Goal: Task Accomplishment & Management: Use online tool/utility

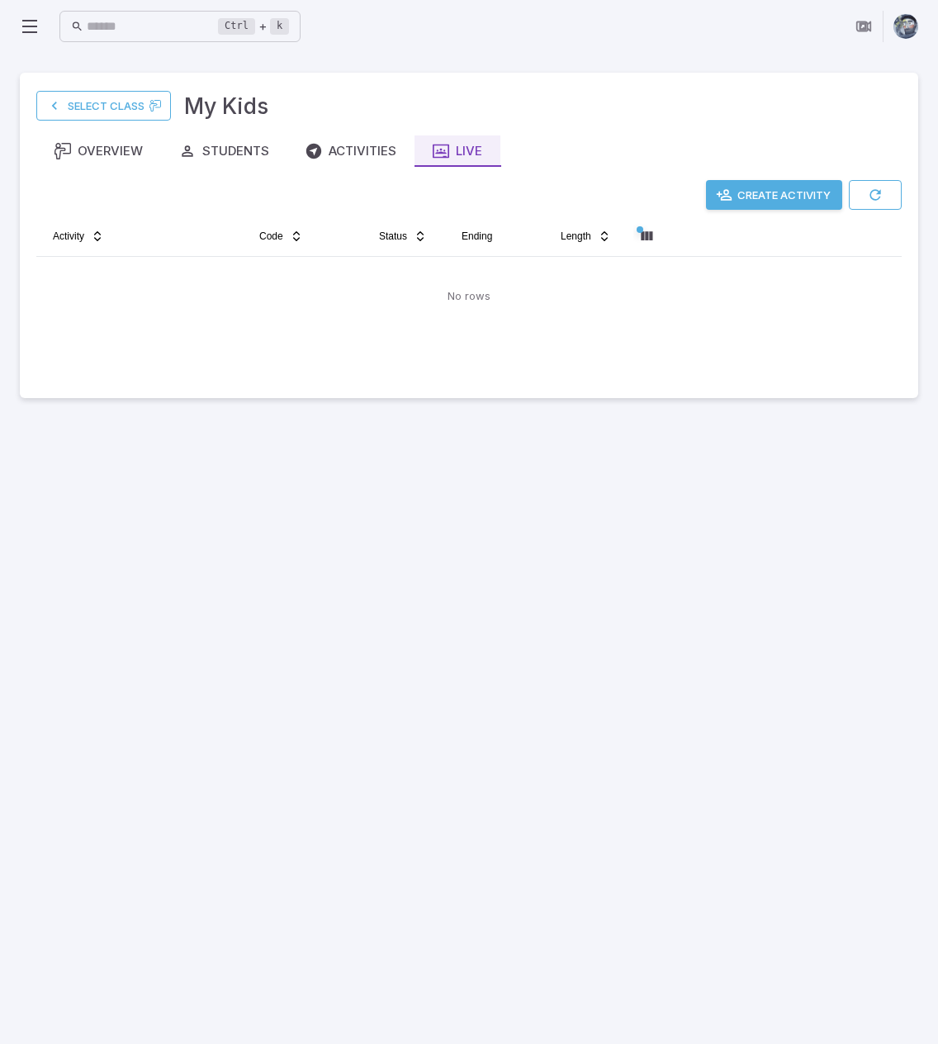
click at [240, 570] on main "Select Class My Kids Overview Students Activities Live Create Activity Activity…" at bounding box center [469, 548] width 938 height 991
click at [785, 194] on button "Create Activity" at bounding box center [774, 195] width 136 height 30
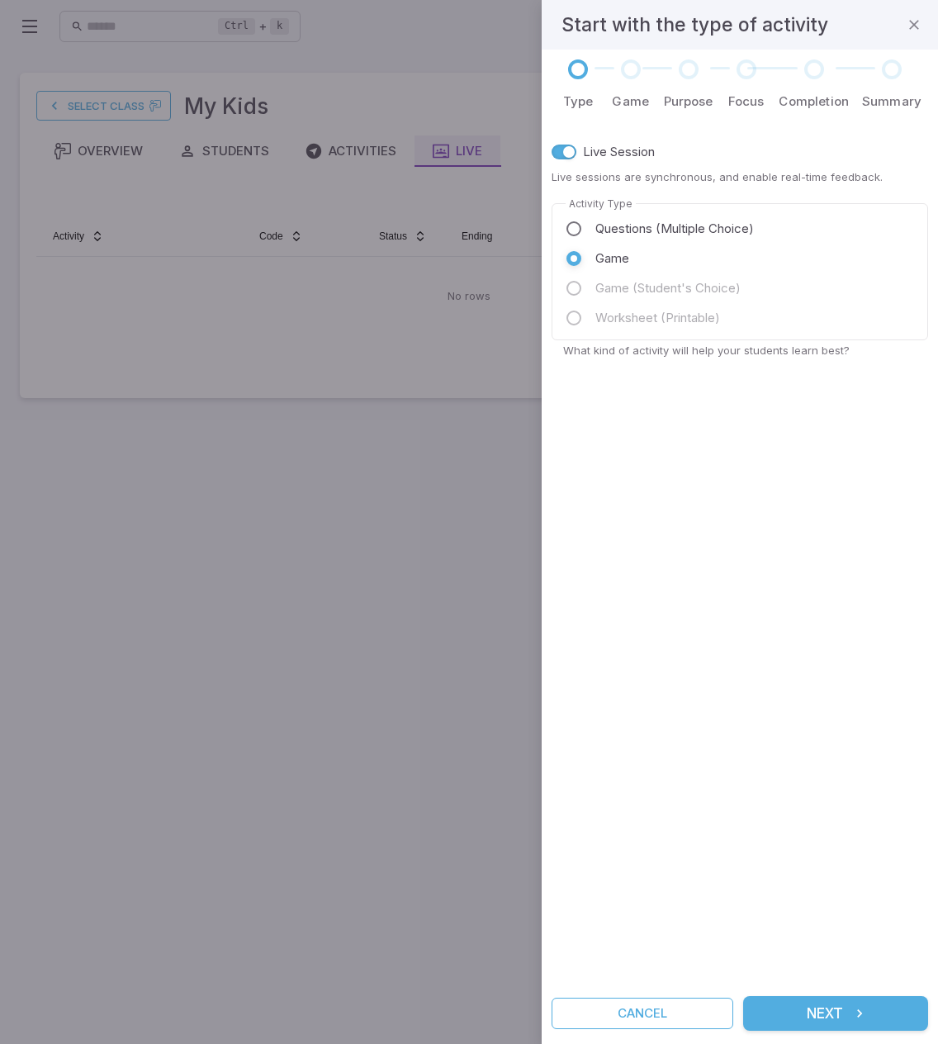
click at [823, 1011] on button "Next" at bounding box center [835, 1013] width 185 height 35
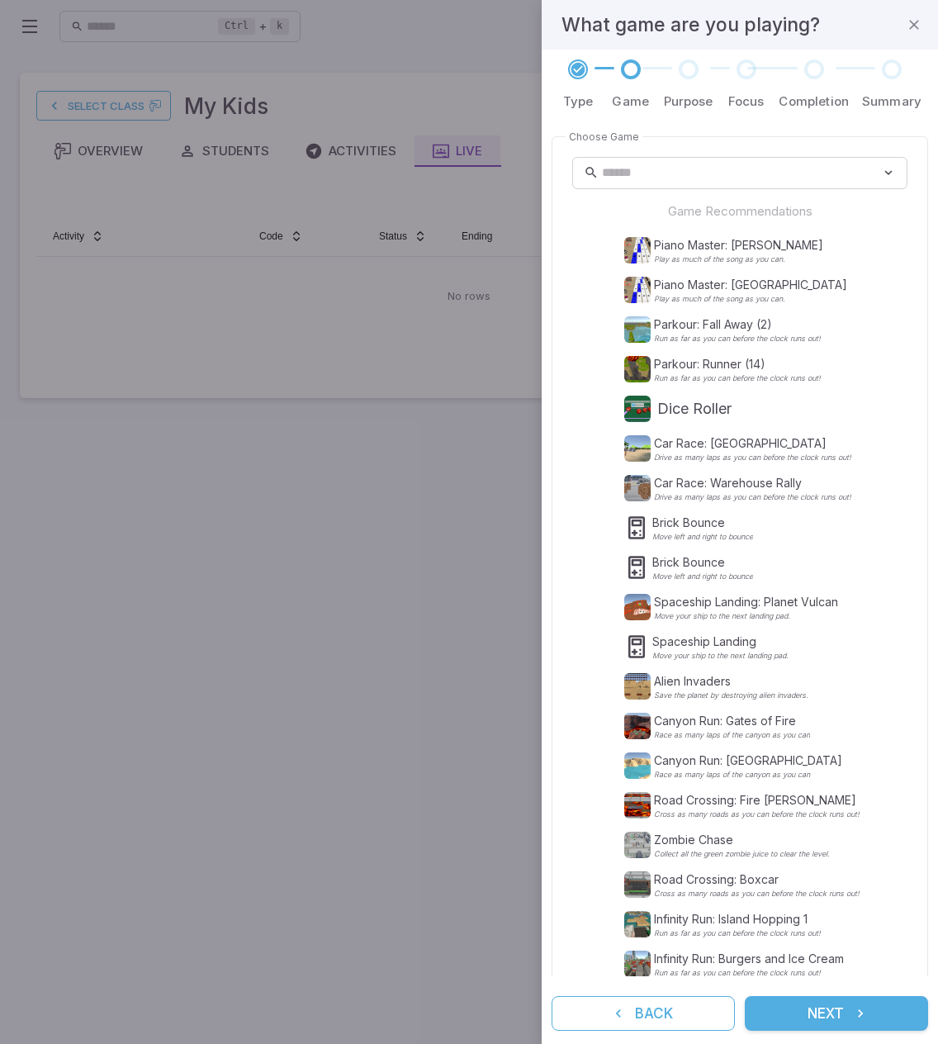
drag, startPoint x: 167, startPoint y: 642, endPoint x: 190, endPoint y: 557, distance: 88.2
click at [167, 642] on div at bounding box center [469, 522] width 938 height 1044
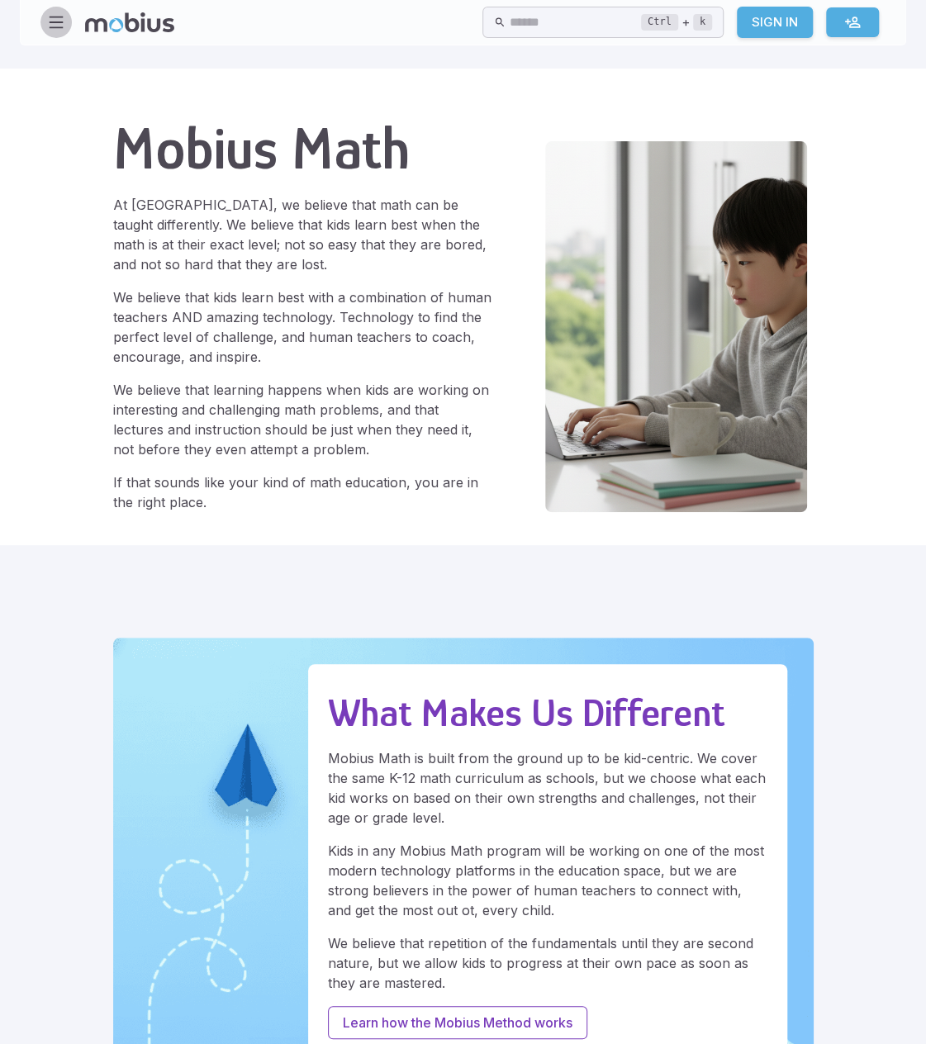
click at [60, 24] on icon "button" at bounding box center [56, 22] width 18 height 18
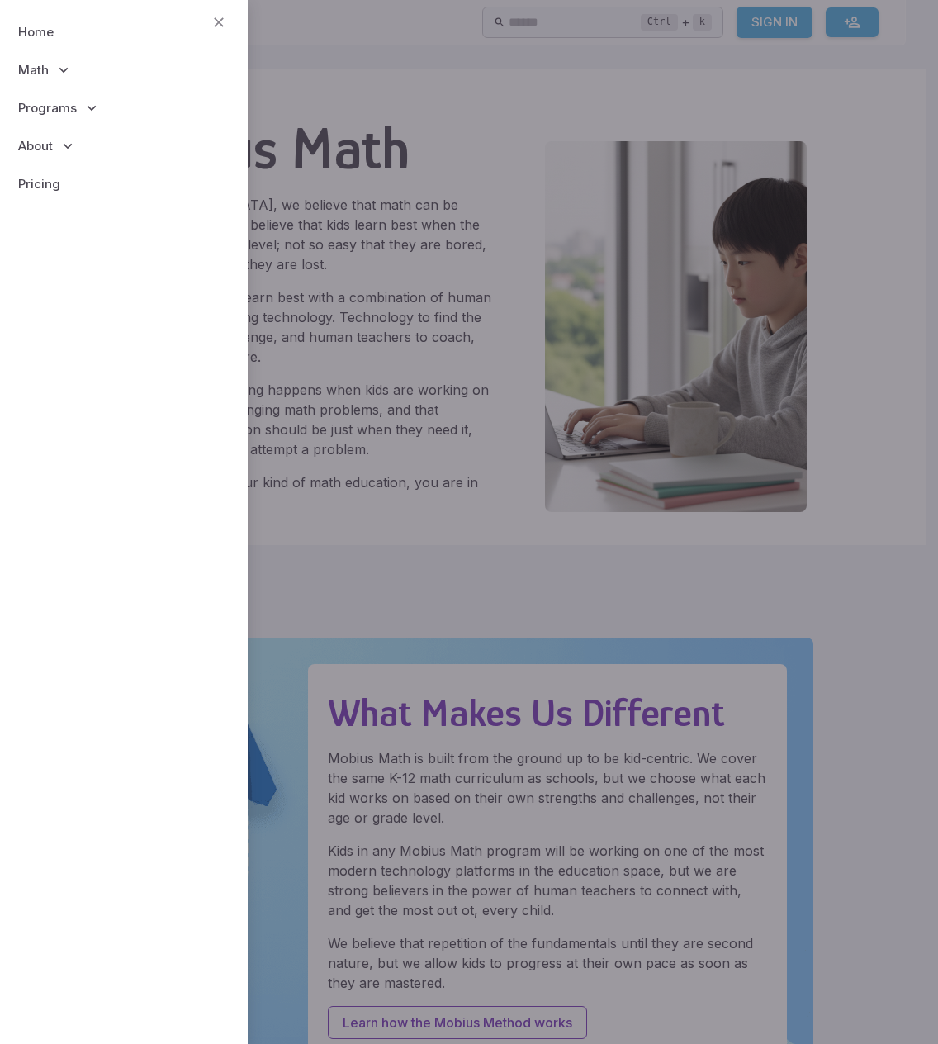
click at [453, 78] on div at bounding box center [469, 522] width 938 height 1044
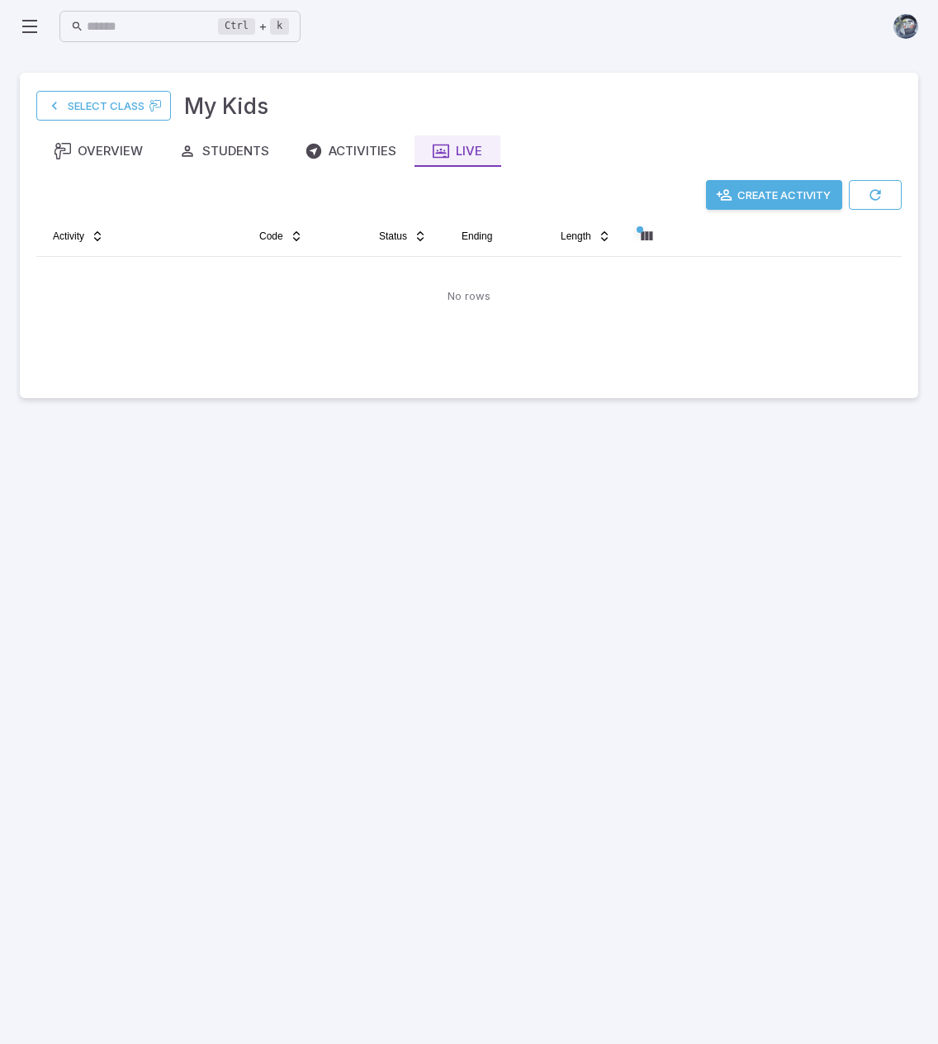
drag, startPoint x: 0, startPoint y: 0, endPoint x: 503, endPoint y: 683, distance: 848.3
click at [504, 685] on main "Select Class My Kids Overview Students Activities Live Create Activity Activity…" at bounding box center [469, 548] width 938 height 991
drag, startPoint x: 675, startPoint y: 728, endPoint x: 213, endPoint y: 681, distance: 464.0
click at [213, 681] on main "Select Class My Kids Overview Students Activities Live Create Activity Activity…" at bounding box center [469, 548] width 938 height 991
click at [505, 541] on main "Select Class My Kids Overview Students Activities Live Create Activity Activity…" at bounding box center [469, 548] width 938 height 991
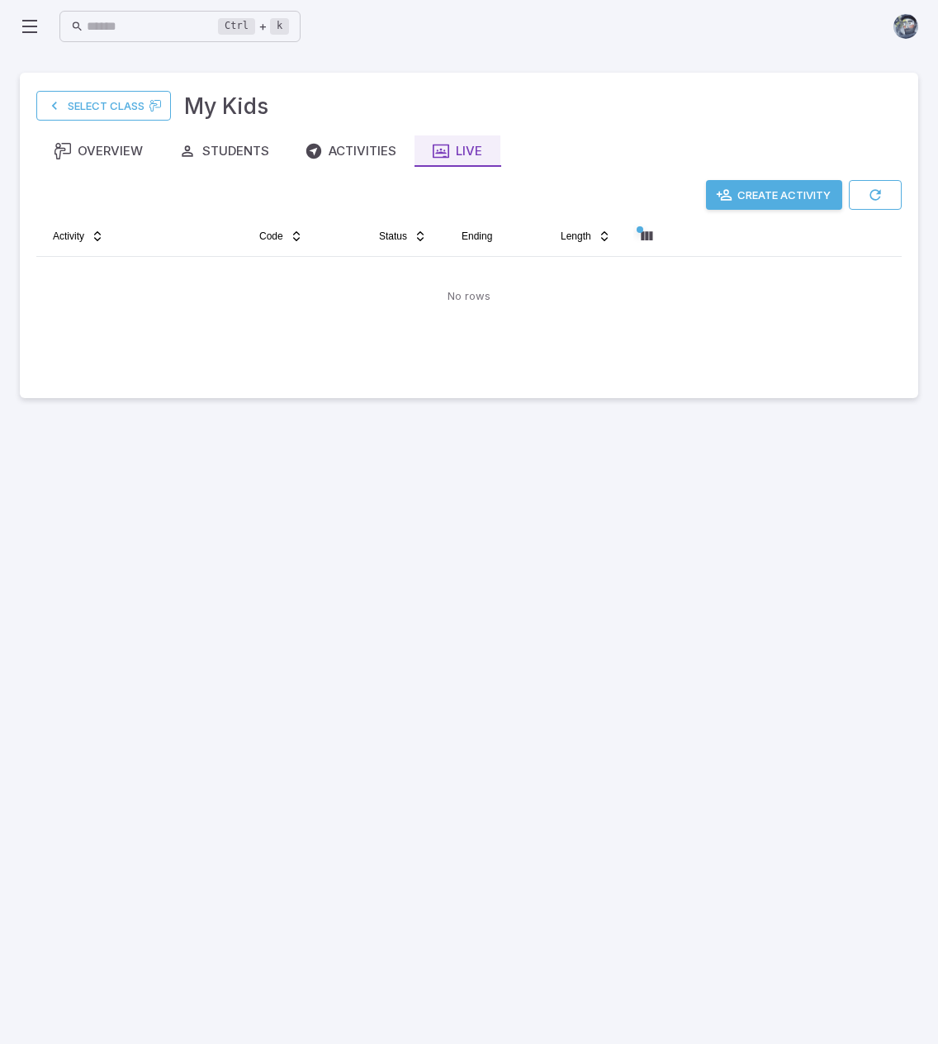
drag, startPoint x: 505, startPoint y: 525, endPoint x: 386, endPoint y: 513, distance: 120.4
click at [386, 513] on main "Select Class My Kids Overview Students Activities Live Create Activity Activity…" at bounding box center [469, 548] width 938 height 991
drag, startPoint x: 388, startPoint y: 508, endPoint x: 321, endPoint y: 490, distance: 69.3
click at [320, 491] on main "Select Class My Kids Overview Students Activities Live Create Activity Activity…" at bounding box center [469, 548] width 938 height 991
click at [715, 566] on main "Select Class My Kids Overview Students Activities Live Create Activity Activity…" at bounding box center [469, 548] width 938 height 991
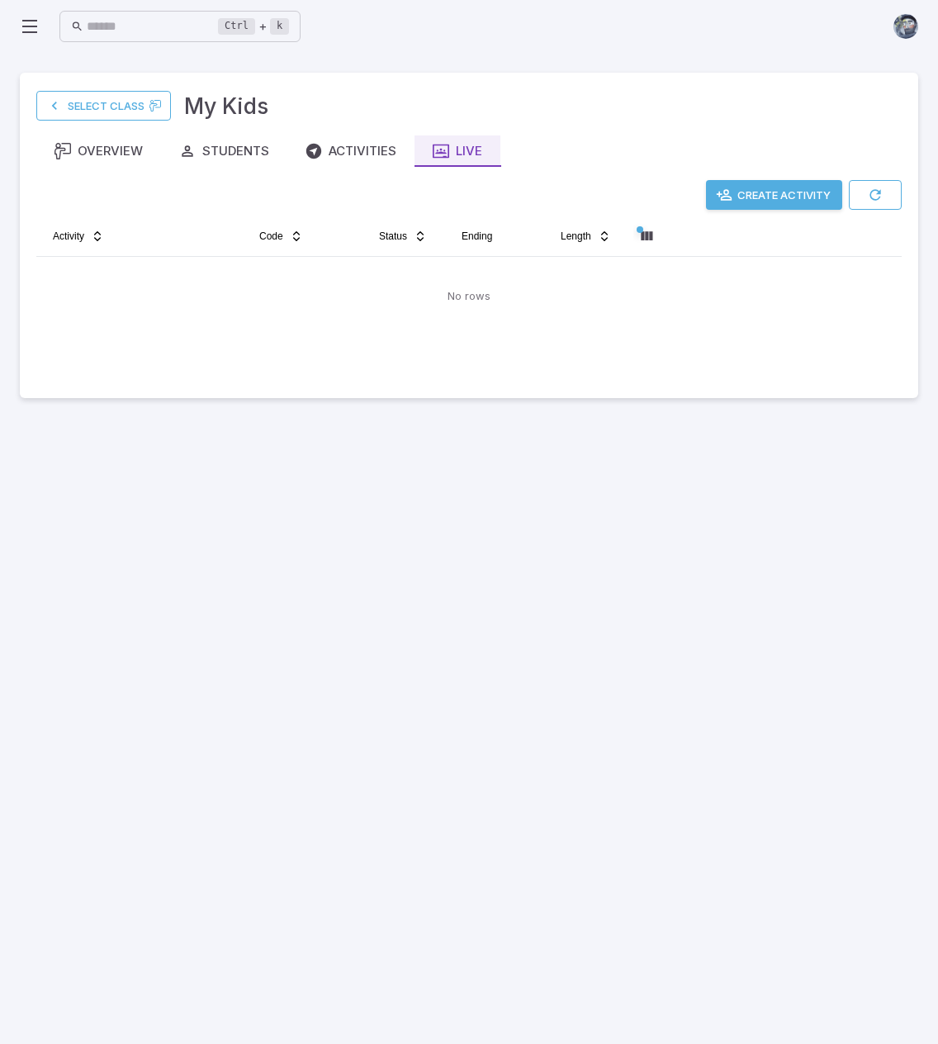
click at [697, 546] on main "Select Class My Kids Overview Students Activities Live Create Activity Activity…" at bounding box center [469, 548] width 938 height 991
click at [743, 201] on button "Create Activity" at bounding box center [774, 195] width 136 height 30
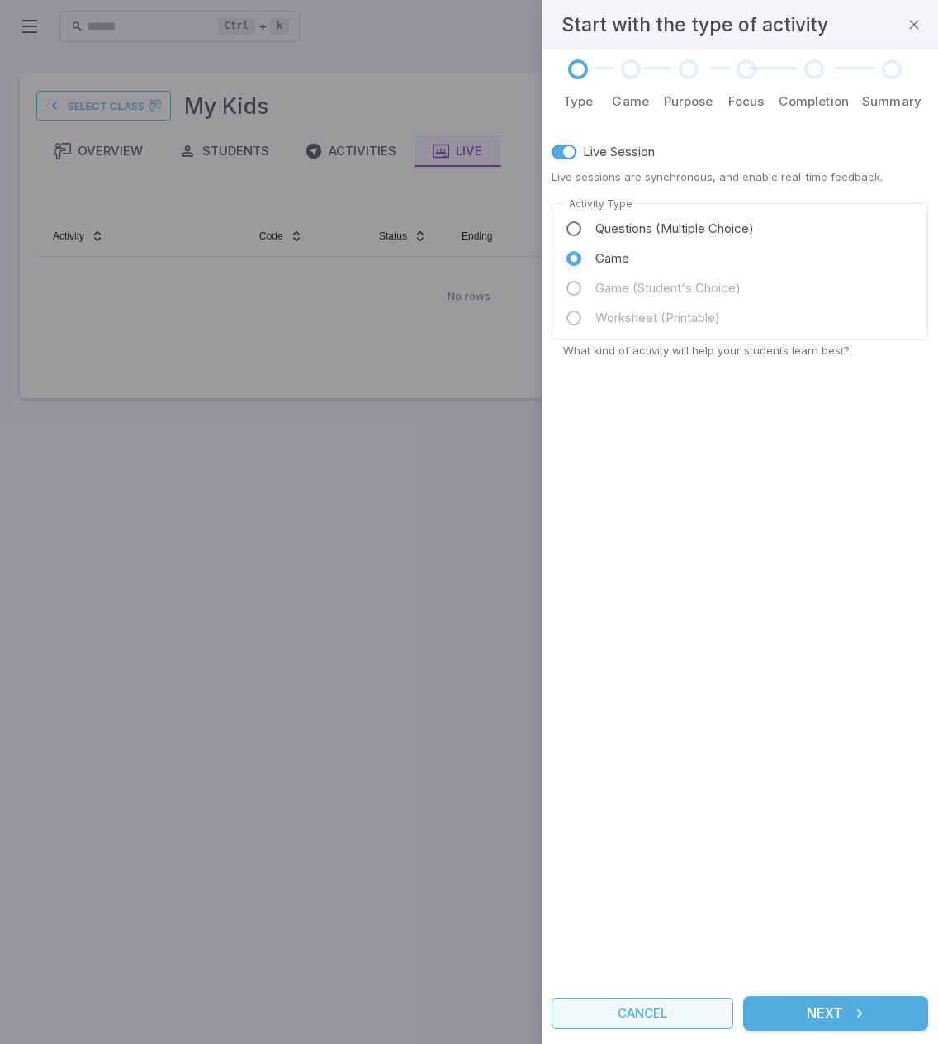
click at [681, 1012] on button "Cancel" at bounding box center [643, 1013] width 182 height 31
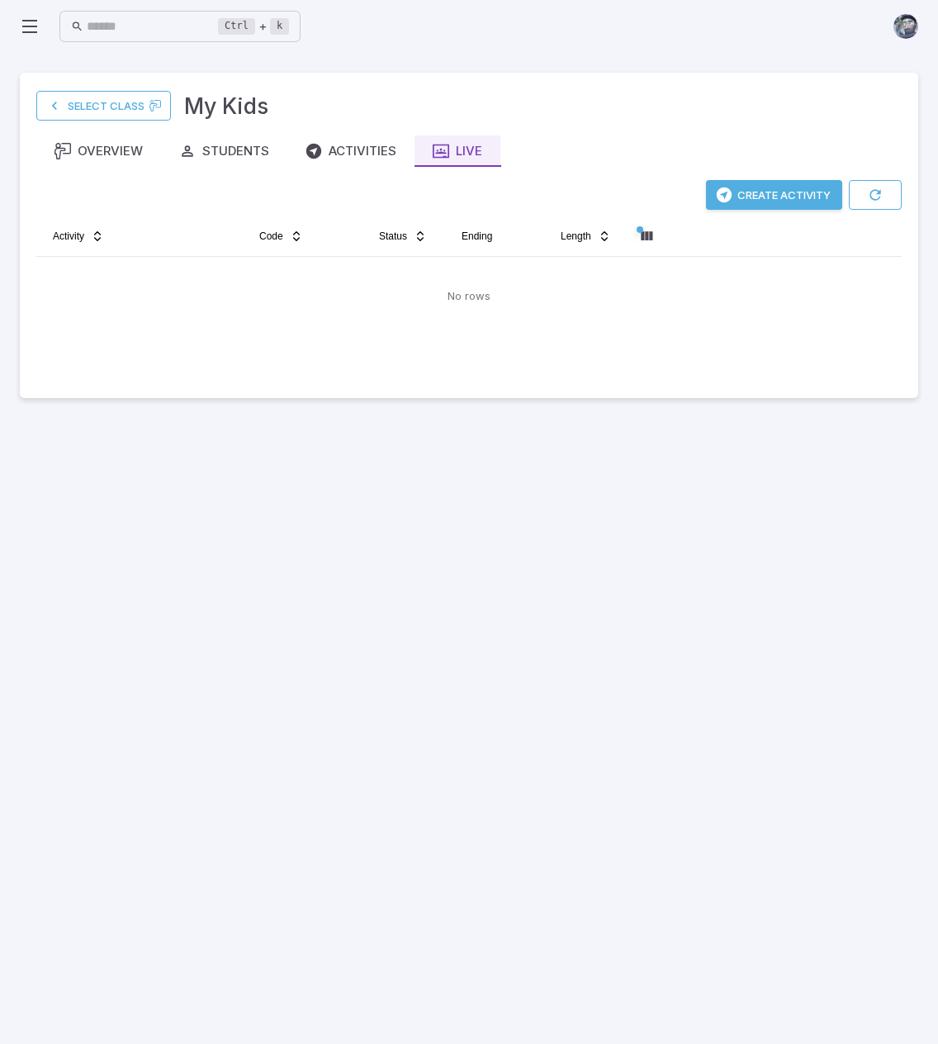
click at [412, 639] on main "Select Class My Kids Overview Students Activities Live Create Activity Activity…" at bounding box center [469, 548] width 938 height 991
click at [339, 159] on div "Activities" at bounding box center [351, 151] width 91 height 18
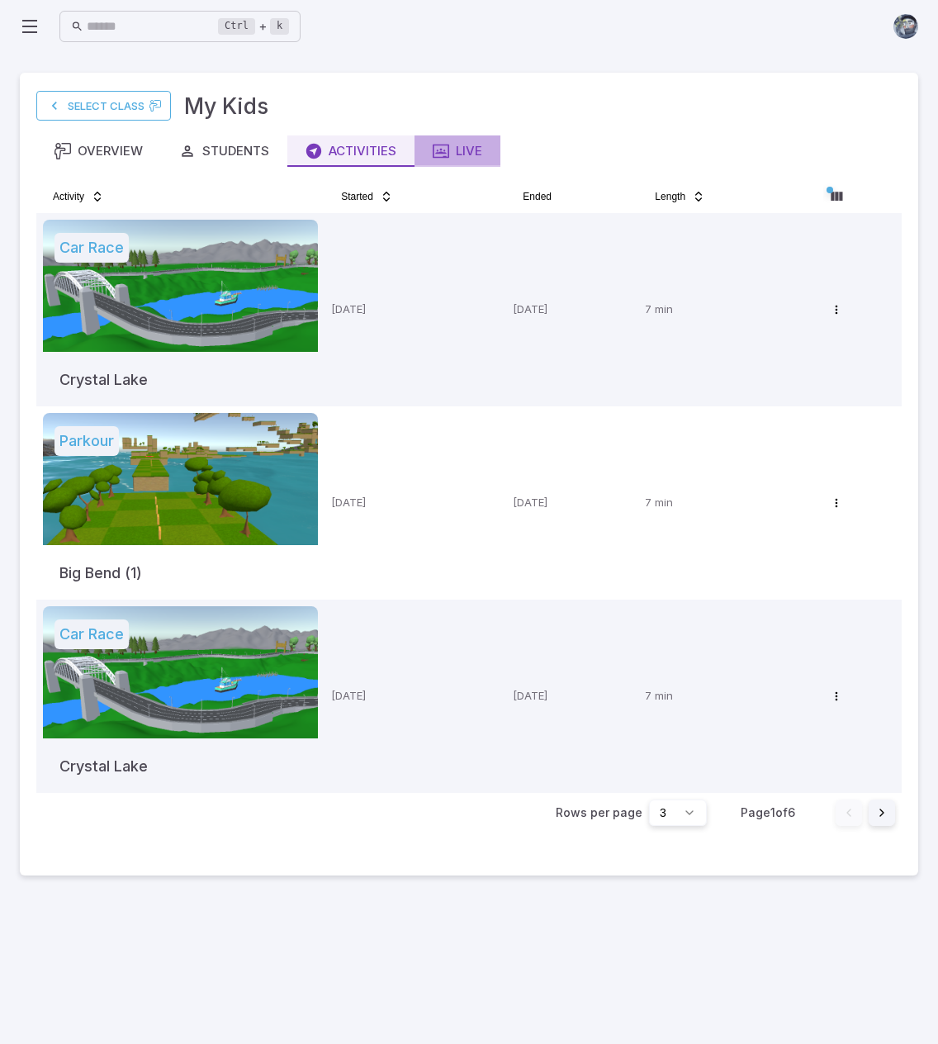
click at [469, 161] on button "Live" at bounding box center [458, 150] width 86 height 31
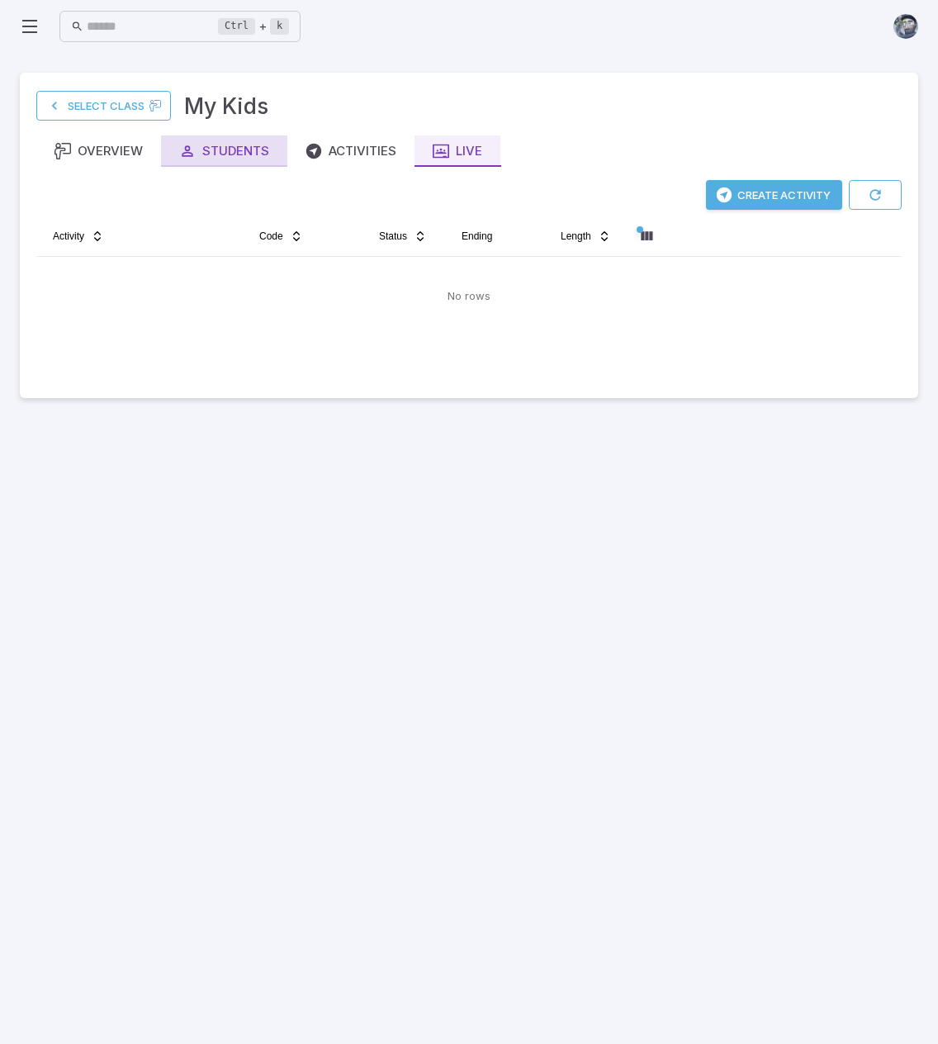
click at [187, 153] on icon "button" at bounding box center [187, 151] width 17 height 17
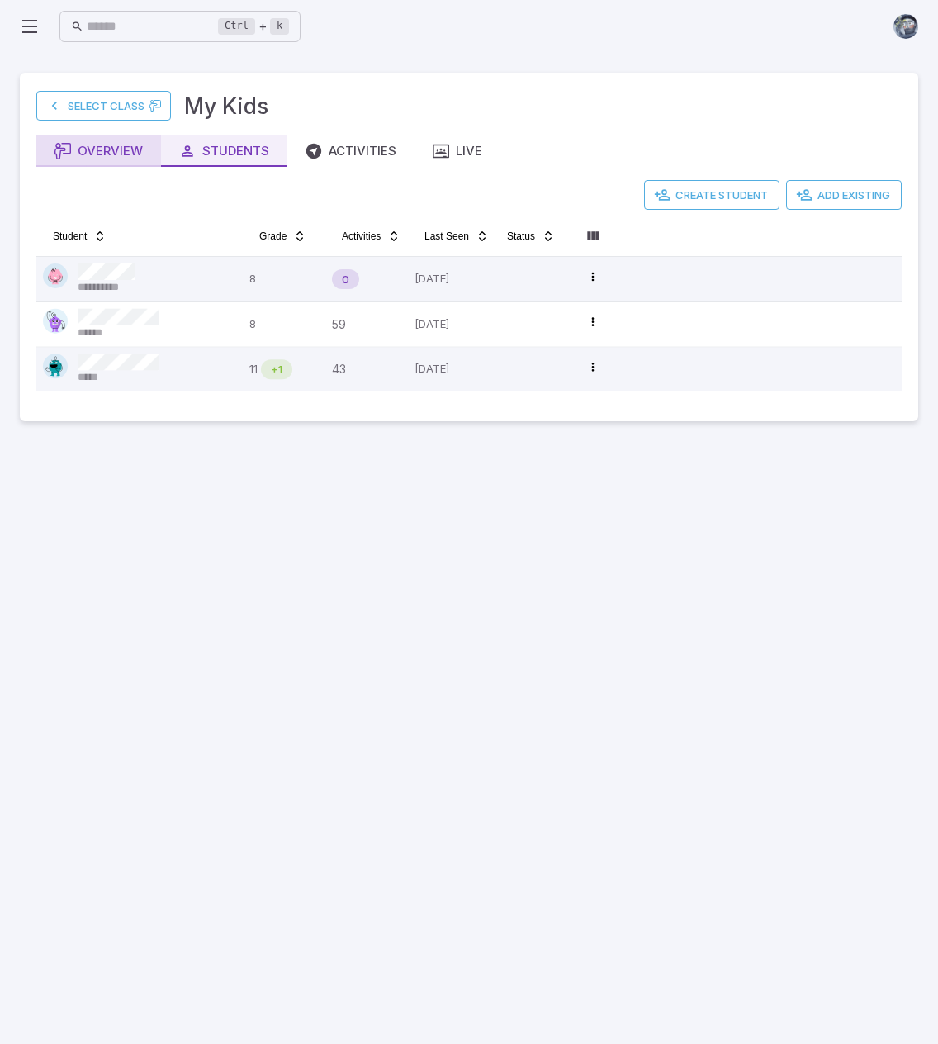
click at [117, 148] on div "Overview" at bounding box center [99, 151] width 88 height 18
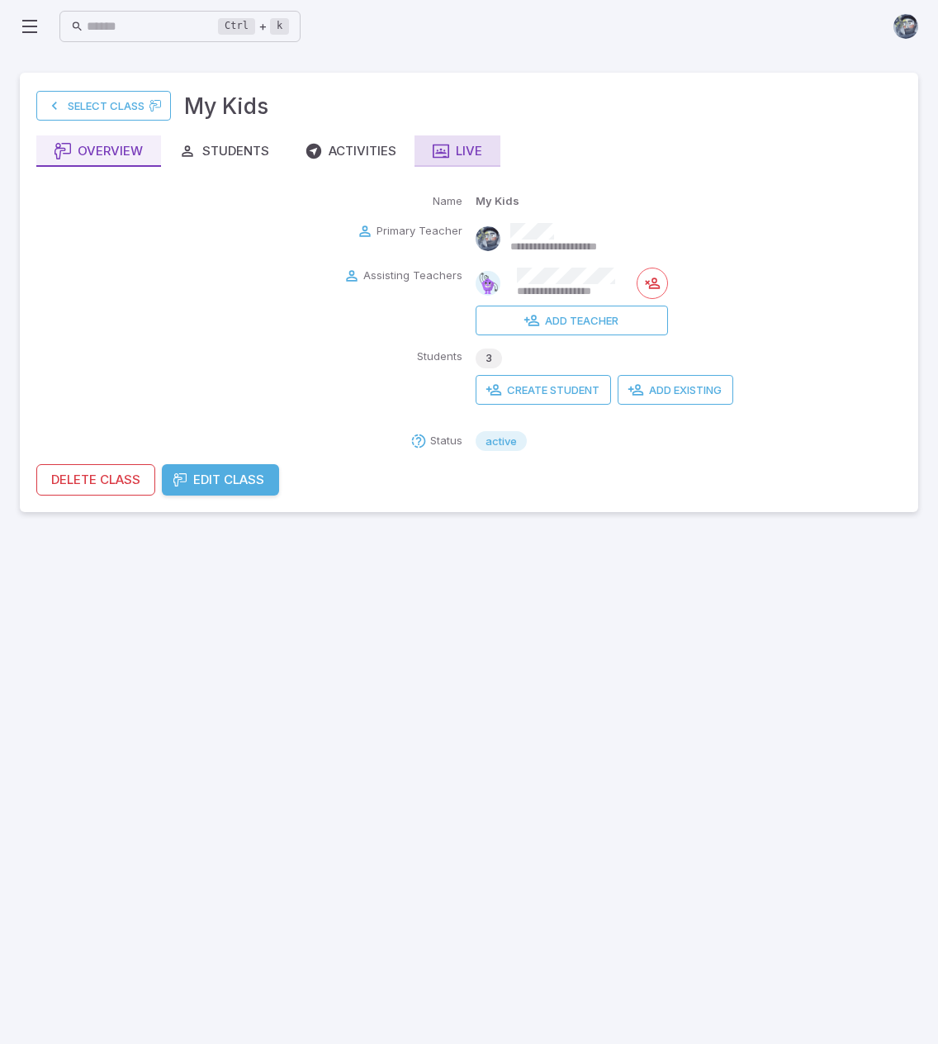
click at [470, 145] on div "Live" at bounding box center [458, 151] width 50 height 18
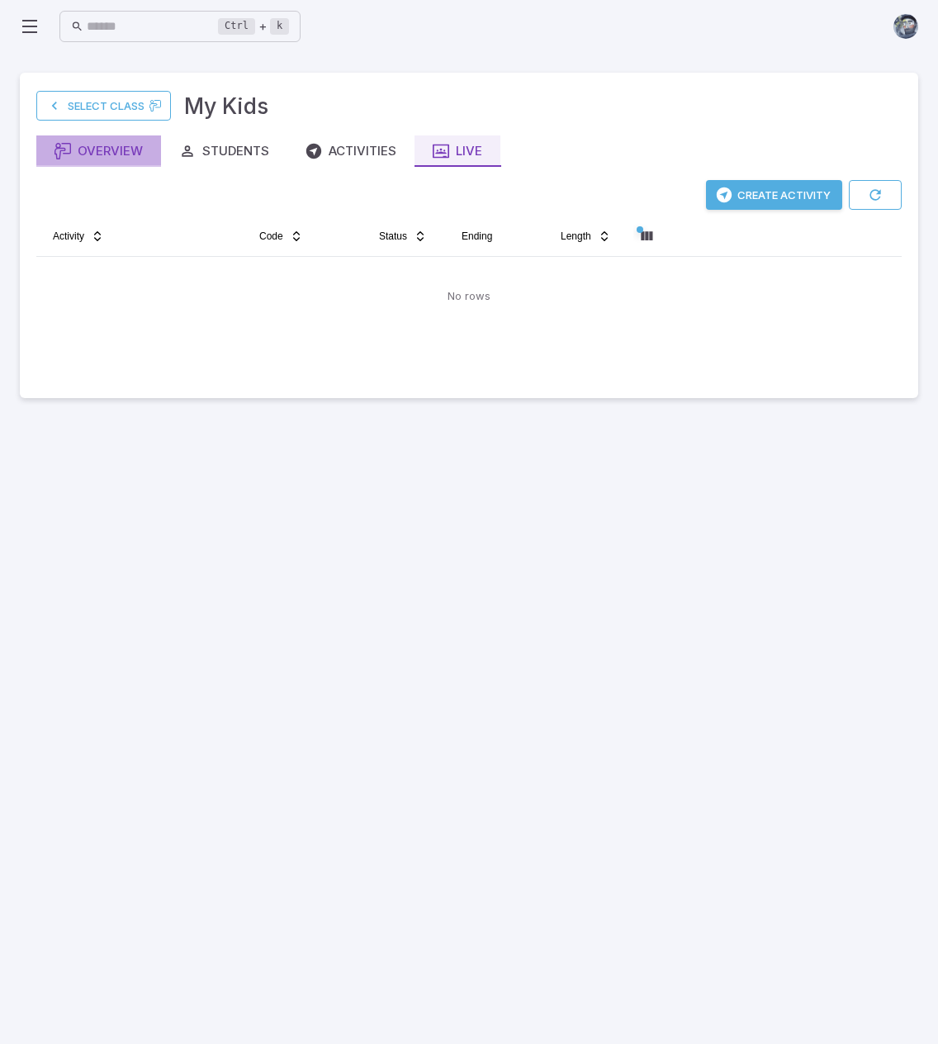
click at [111, 151] on div "Overview" at bounding box center [99, 151] width 88 height 18
